Goal: Task Accomplishment & Management: Manage account settings

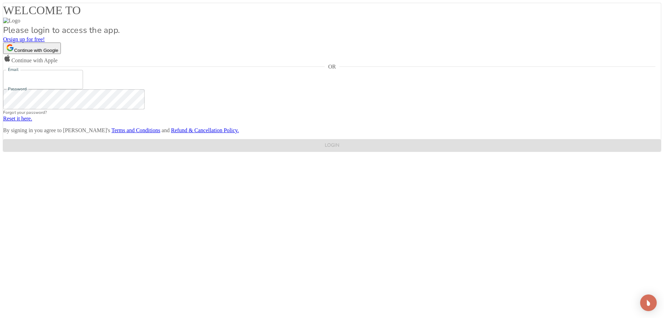
click at [83, 89] on input "Email" at bounding box center [43, 79] width 80 height 19
type input "[EMAIL_ADDRESS]"
drag, startPoint x: 336, startPoint y: 187, endPoint x: 215, endPoint y: 184, distance: 121.8
click at [215, 152] on div "Email [EMAIL_ADDRESS] Email Password Password Forgot your password? Reset it he…" at bounding box center [332, 111] width 658 height 82
type input "[PERSON_NAME][EMAIL_ADDRESS][DOMAIN_NAME]"
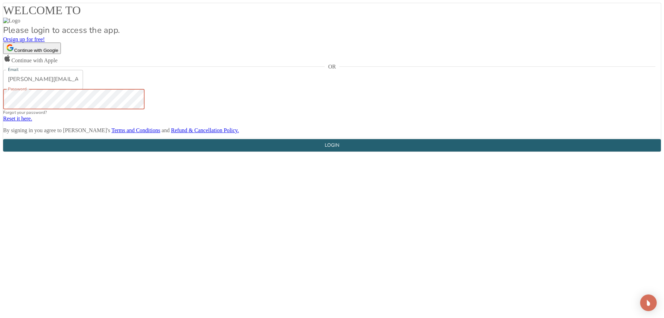
click at [339, 150] on div "LOGIN" at bounding box center [332, 145] width 15 height 9
click at [182, 158] on div "WELCOME TO Please login to access the app. Or sign up for free! Continue with G…" at bounding box center [332, 80] width 658 height 155
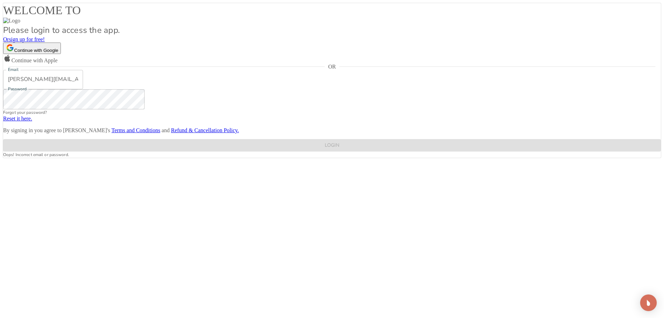
click at [61, 54] on button "Continue with Google" at bounding box center [32, 48] width 58 height 11
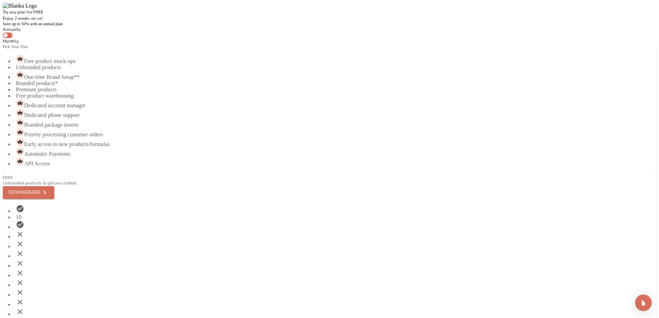
click at [37, 9] on img at bounding box center [20, 6] width 34 height 6
click at [327, 15] on p "Try any plan for FREE" at bounding box center [329, 12] width 653 height 6
click at [62, 11] on div "Try any plan for FREE Enjoy 2 weeks on us!" at bounding box center [329, 12] width 653 height 19
click at [22, 15] on div "Try any plan for FREE Enjoy 2 weeks on us!" at bounding box center [329, 12] width 653 height 19
click at [14, 38] on input "checkbox" at bounding box center [5, 36] width 17 height 6
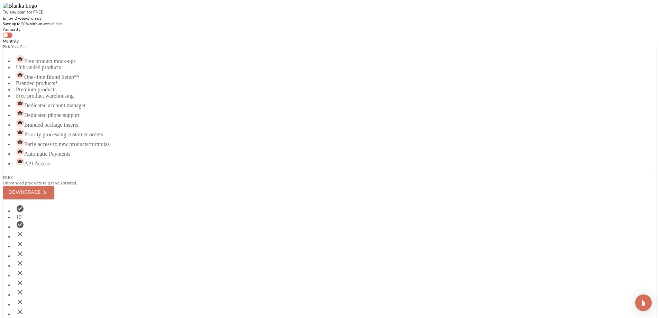
checkbox input "true"
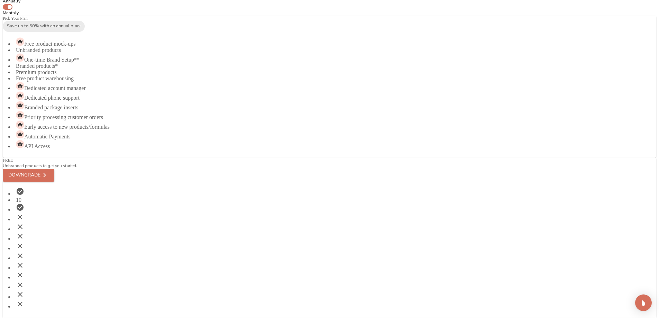
scroll to position [45, 0]
